Goal: Information Seeking & Learning: Learn about a topic

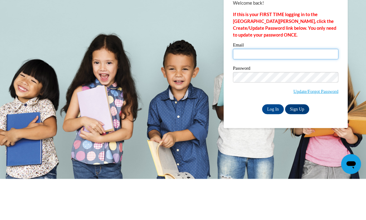
type input "violetta.steele@aischool.org"
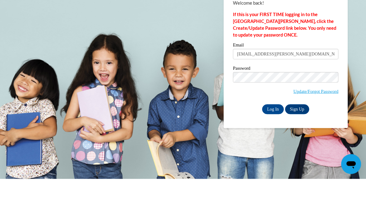
click at [273, 145] on input "Log In" at bounding box center [273, 150] width 22 height 10
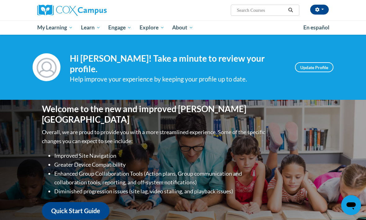
click at [0, 0] on span "All Courses" at bounding box center [0, 0] width 0 height 0
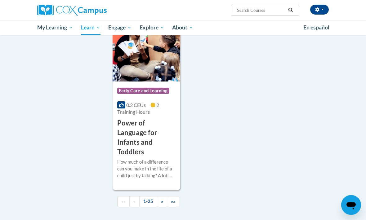
scroll to position [1684, 0]
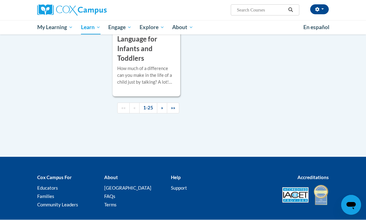
click at [162, 105] on span "»" at bounding box center [162, 107] width 2 height 5
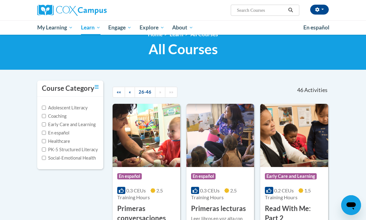
scroll to position [0, 0]
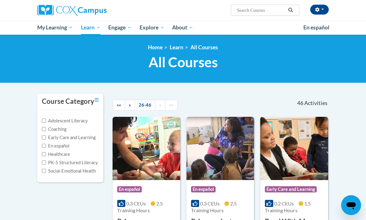
click at [277, 11] on input "Search..." at bounding box center [261, 10] width 50 height 7
type input "Champion"
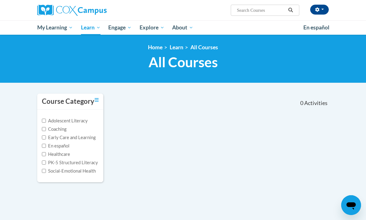
type input "Champion"
click at [0, 0] on span "My Course Progress" at bounding box center [0, 0] width 0 height 0
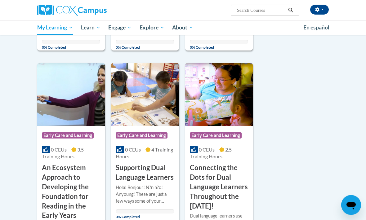
scroll to position [246, 0]
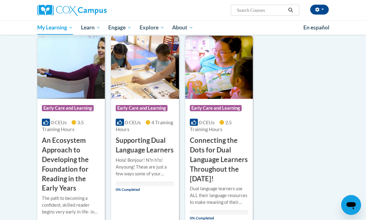
click at [240, 147] on h3 "Connecting the Dots for Dual Language Learners Throughout the [DATE]!" at bounding box center [219, 160] width 58 height 48
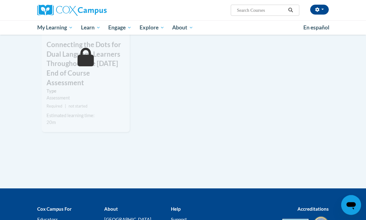
scroll to position [547, 0]
